Goal: Use online tool/utility: Utilize a website feature to perform a specific function

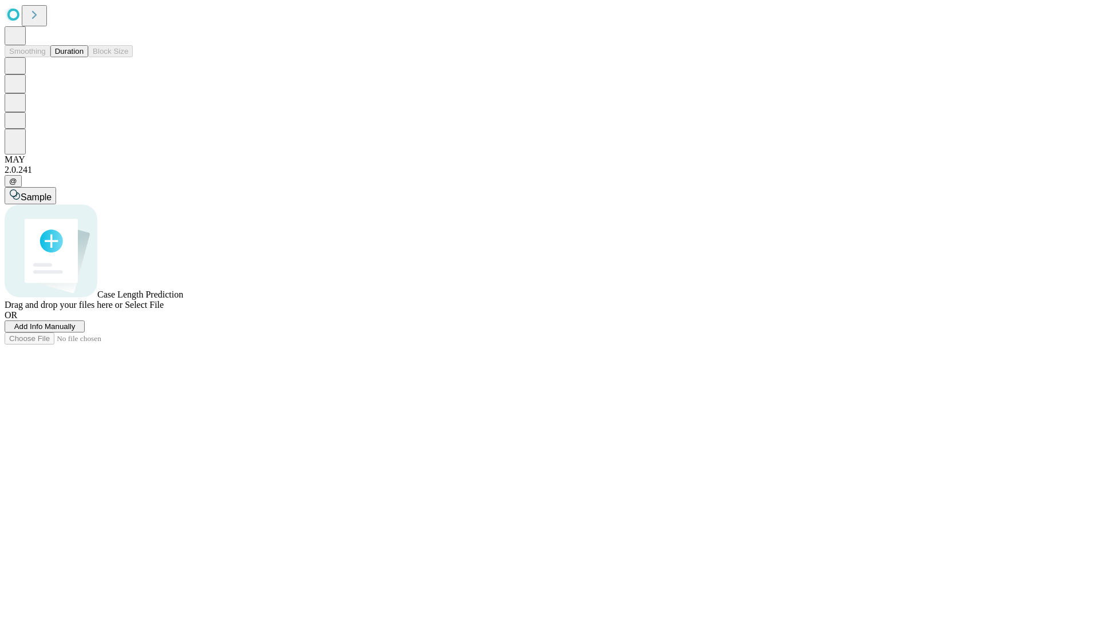
click at [84, 57] on button "Duration" at bounding box center [69, 51] width 38 height 12
click at [76, 331] on span "Add Info Manually" at bounding box center [44, 326] width 61 height 9
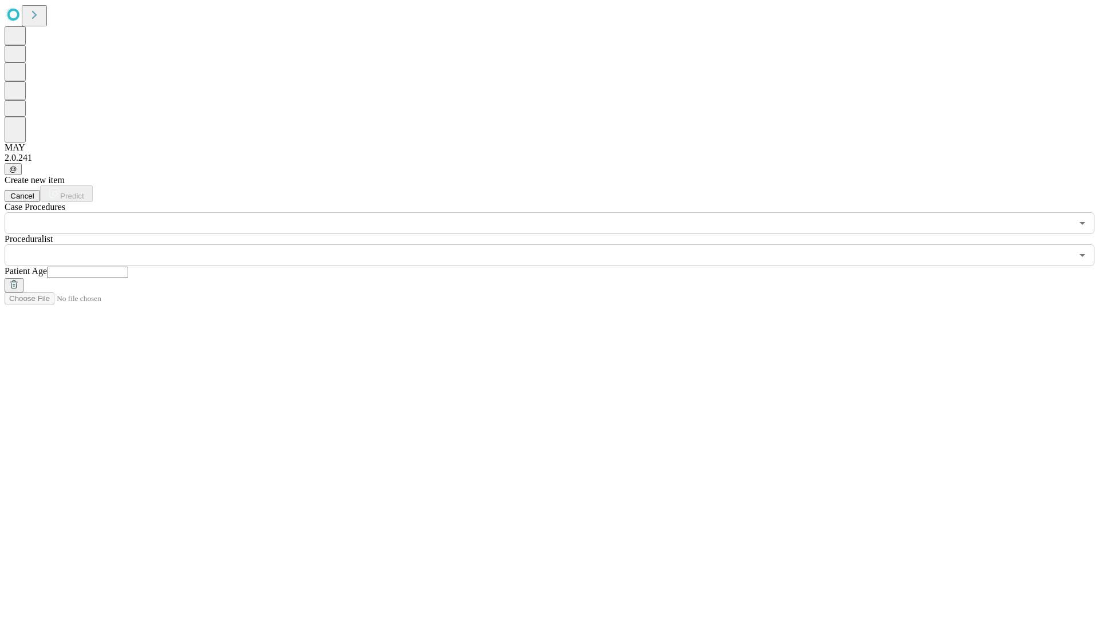
click at [128, 267] on input "text" at bounding box center [87, 272] width 81 height 11
type input "**"
click at [557, 244] on input "text" at bounding box center [538, 255] width 1067 height 22
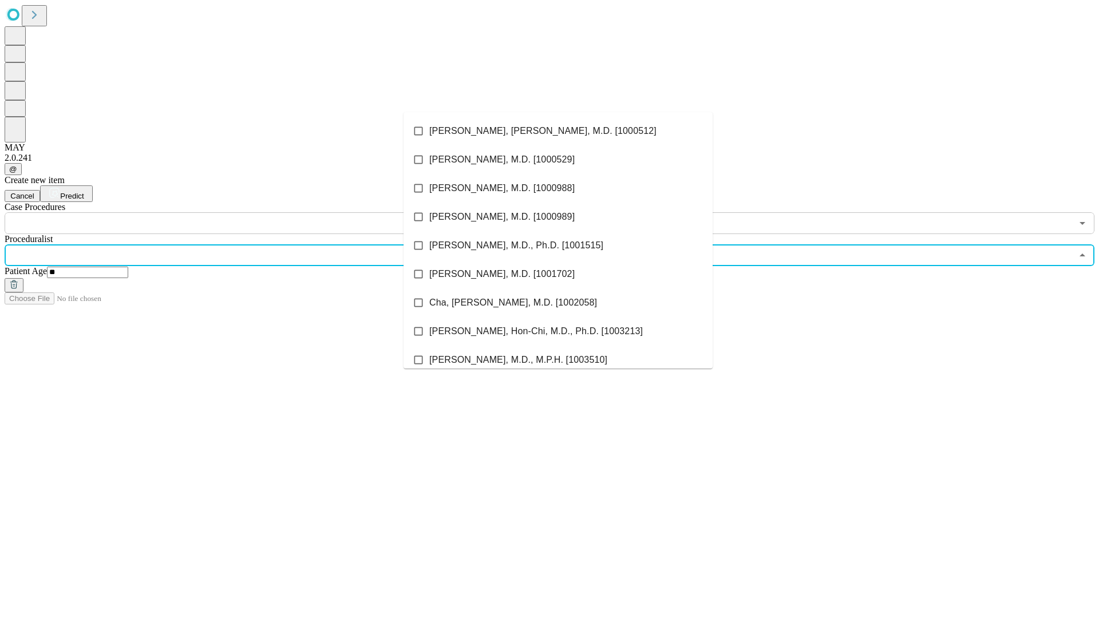
click at [558, 131] on li "[PERSON_NAME], [PERSON_NAME], M.D. [1000512]" at bounding box center [557, 131] width 309 height 29
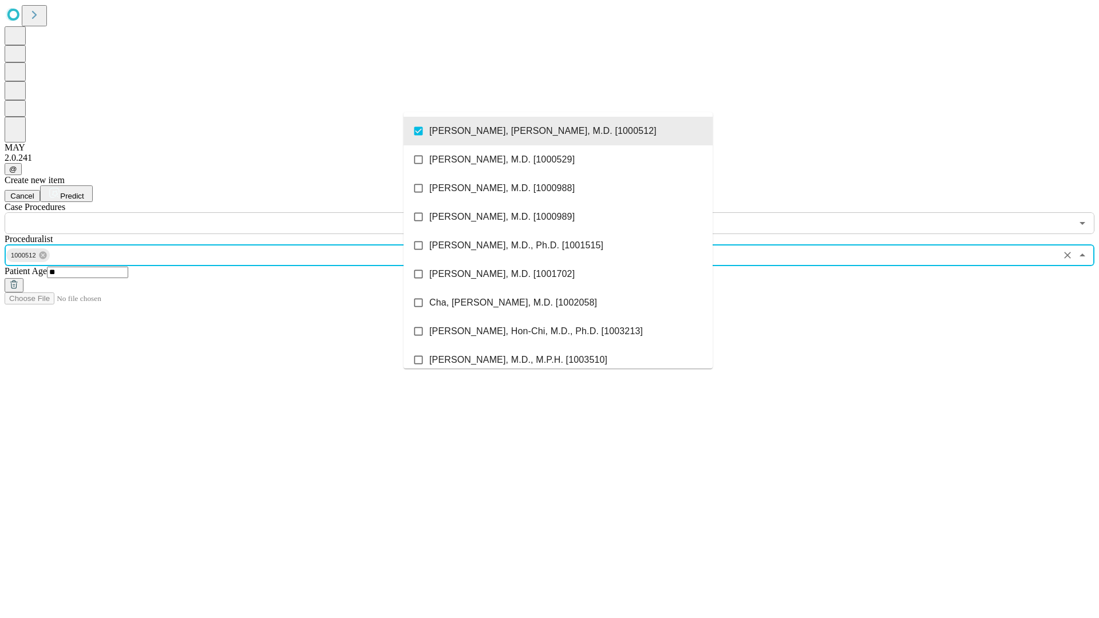
click at [240, 212] on input "text" at bounding box center [538, 223] width 1067 height 22
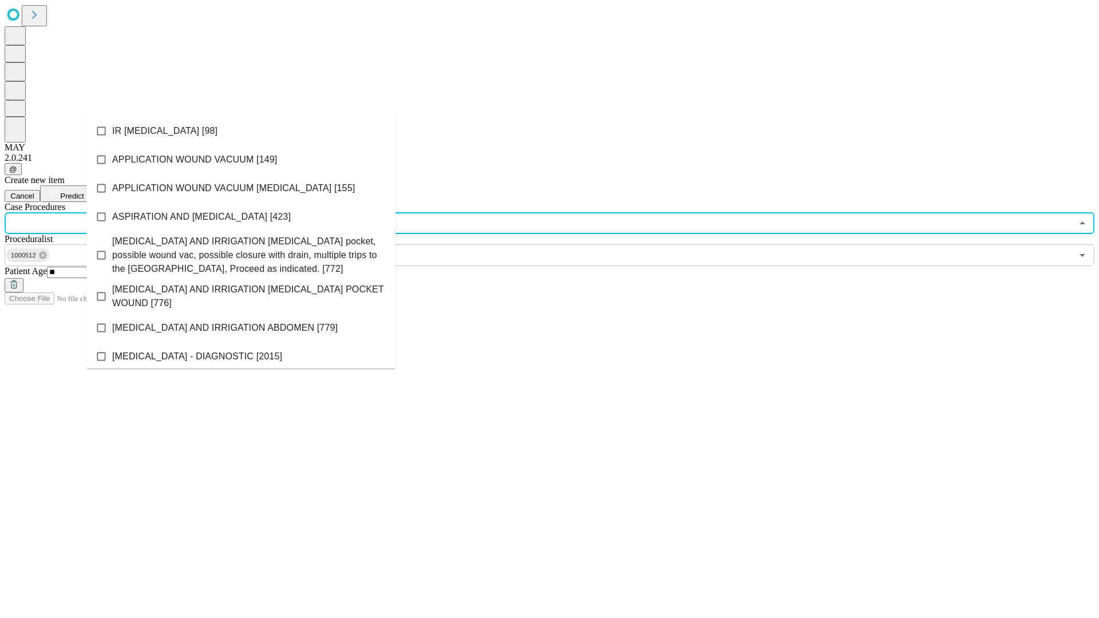
click at [241, 131] on li "IR [MEDICAL_DATA] [98]" at bounding box center [240, 131] width 309 height 29
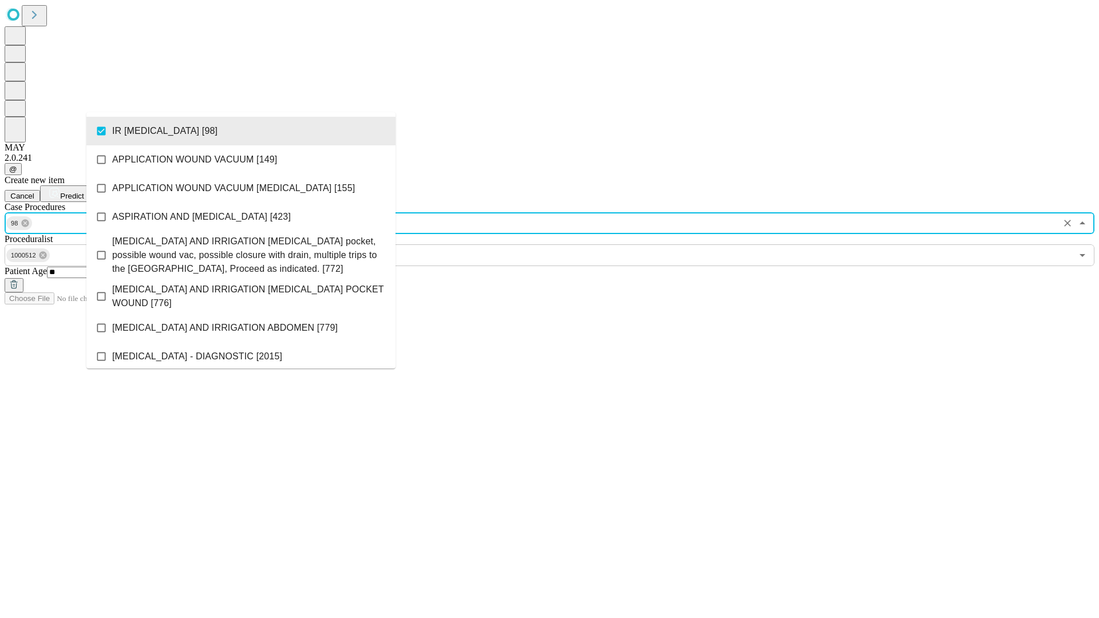
click at [84, 192] on span "Predict" at bounding box center [71, 196] width 23 height 9
